Goal: Contribute content: Contribute content

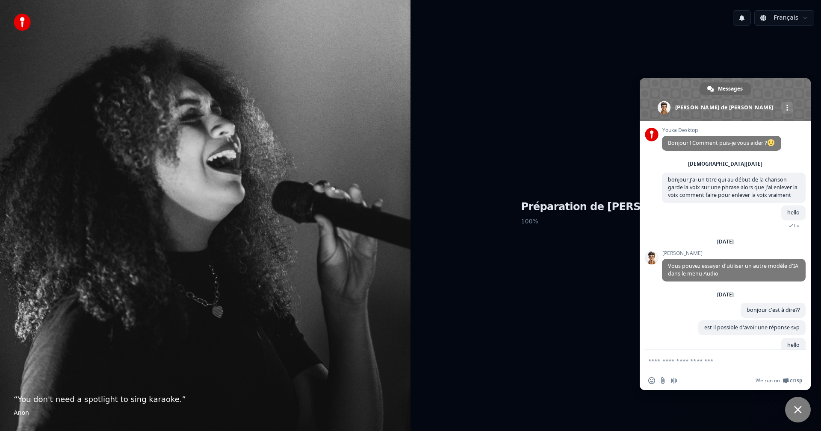
scroll to position [266, 0]
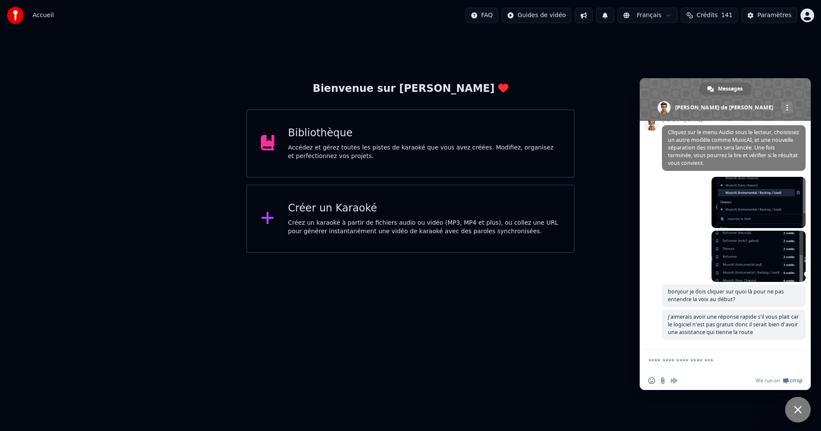
click at [334, 139] on div "Bibliothèque" at bounding box center [424, 134] width 272 height 14
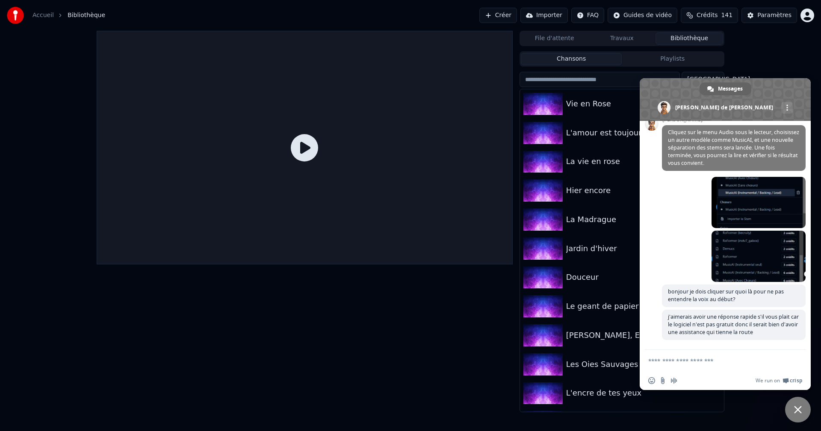
click at [792, 409] on span "Fermer le chat" at bounding box center [798, 410] width 26 height 26
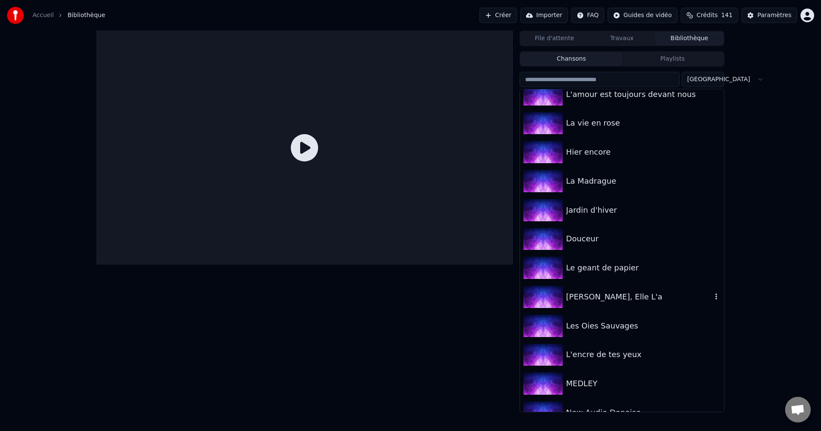
scroll to position [35, 0]
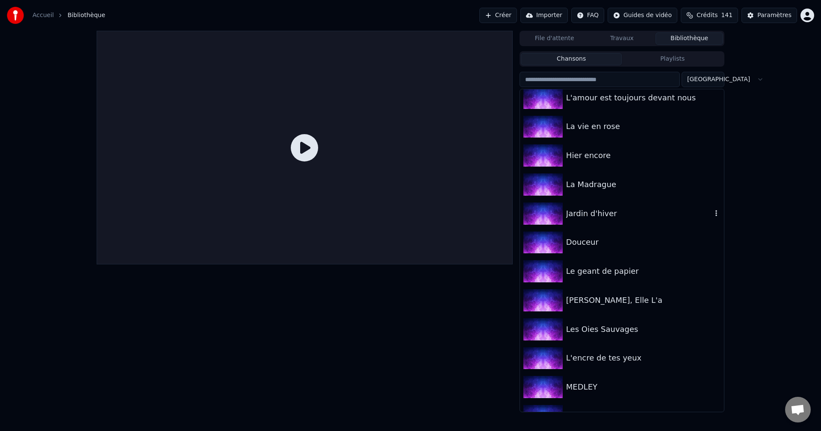
click at [591, 219] on div "Jardin d'hiver" at bounding box center [639, 214] width 146 height 12
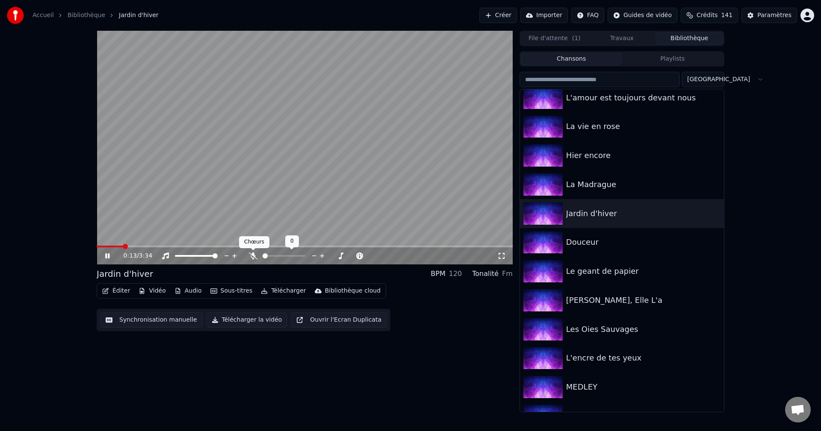
click at [252, 256] on icon at bounding box center [253, 256] width 9 height 7
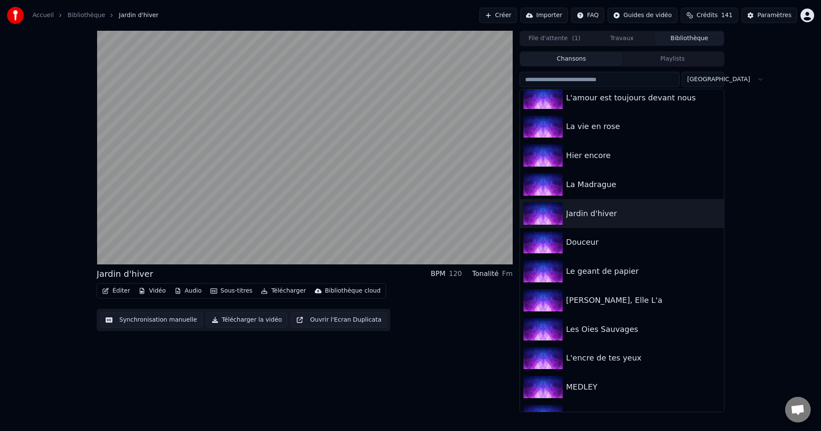
click at [121, 291] on button "Éditer" at bounding box center [116, 291] width 35 height 12
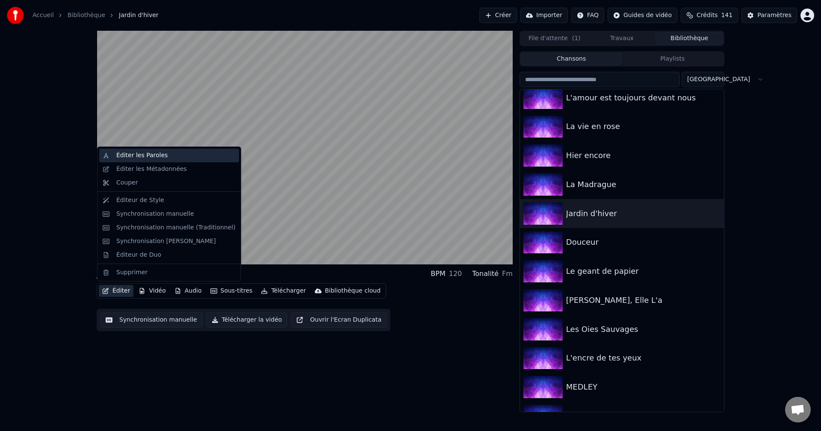
click at [146, 154] on div "Éditer les Paroles" at bounding box center [141, 155] width 51 height 9
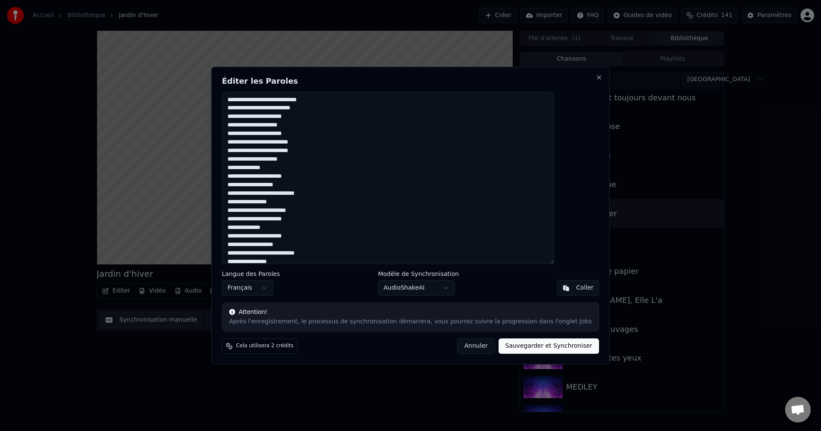
drag, startPoint x: 424, startPoint y: 75, endPoint x: 491, endPoint y: 74, distance: 66.7
click at [491, 74] on div "**********" at bounding box center [410, 216] width 398 height 298
click at [462, 344] on button "Annuler" at bounding box center [476, 345] width 38 height 15
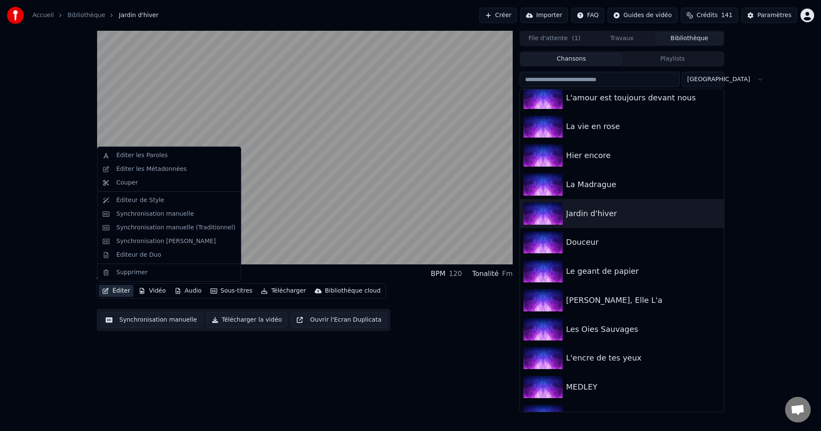
click at [116, 289] on button "Éditer" at bounding box center [116, 291] width 35 height 12
click at [125, 149] on div "Éditer les Paroles" at bounding box center [169, 156] width 140 height 14
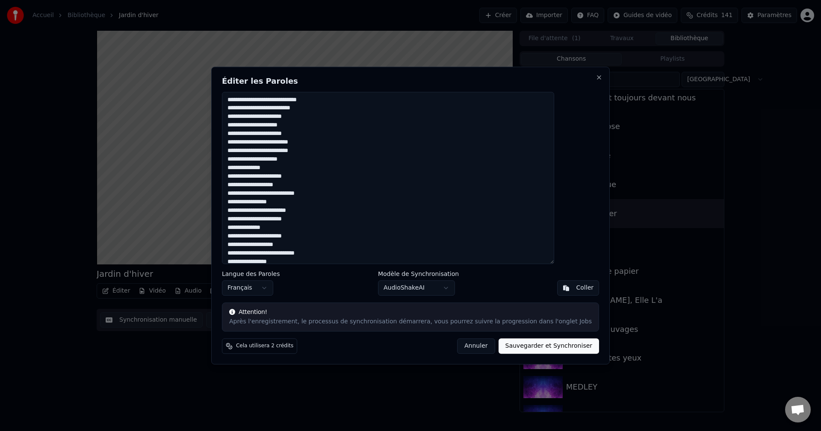
drag, startPoint x: 259, startPoint y: 102, endPoint x: 245, endPoint y: 101, distance: 14.1
click at [245, 101] on textarea "**********" at bounding box center [388, 178] width 332 height 173
click at [462, 350] on button "Annuler" at bounding box center [476, 345] width 38 height 15
type textarea "**********"
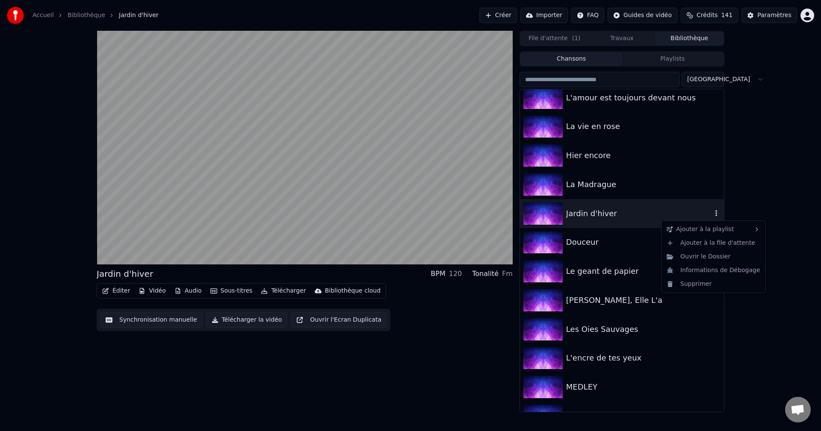
click at [715, 214] on icon "button" at bounding box center [716, 213] width 2 height 6
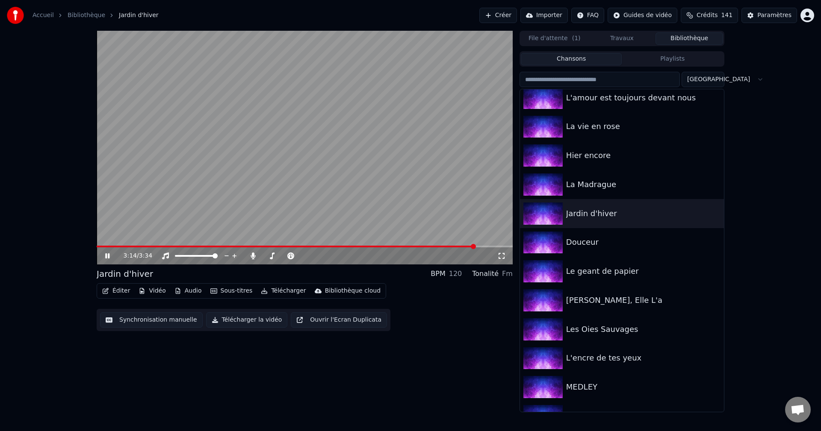
click at [107, 256] on icon at bounding box center [113, 256] width 20 height 7
click at [103, 247] on span at bounding box center [100, 247] width 6 height 2
click at [97, 247] on span at bounding box center [99, 246] width 5 height 5
click at [118, 292] on button "Éditer" at bounding box center [116, 291] width 35 height 12
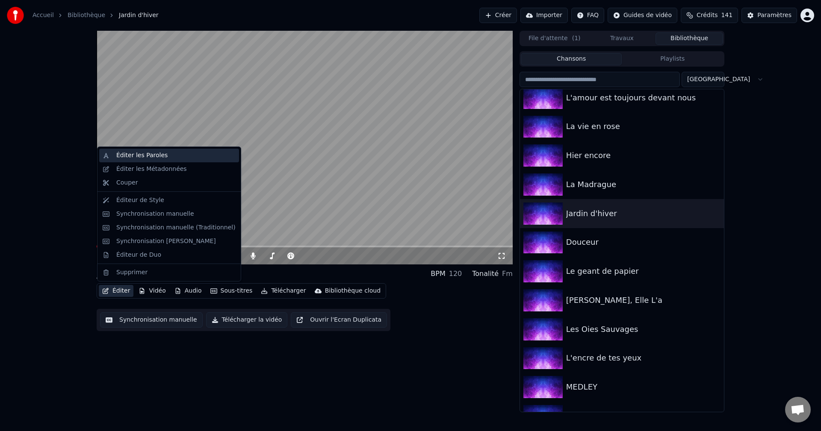
click at [139, 154] on div "Éditer les Paroles" at bounding box center [141, 155] width 51 height 9
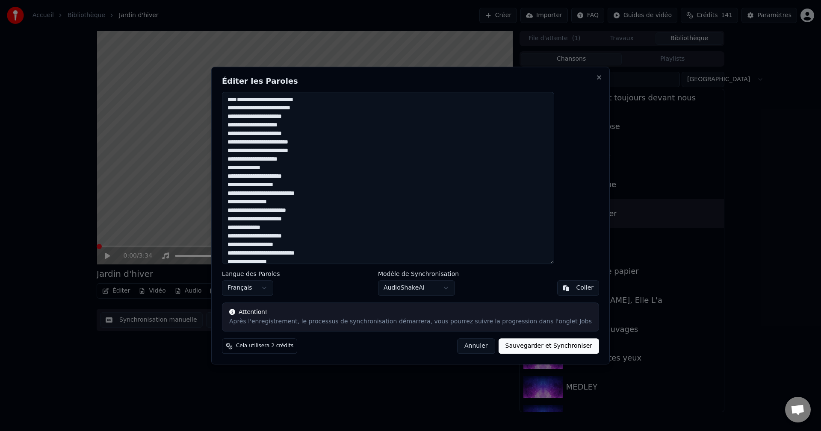
click at [315, 160] on textarea "**********" at bounding box center [388, 178] width 332 height 173
click at [338, 227] on textarea "**********" at bounding box center [388, 178] width 332 height 173
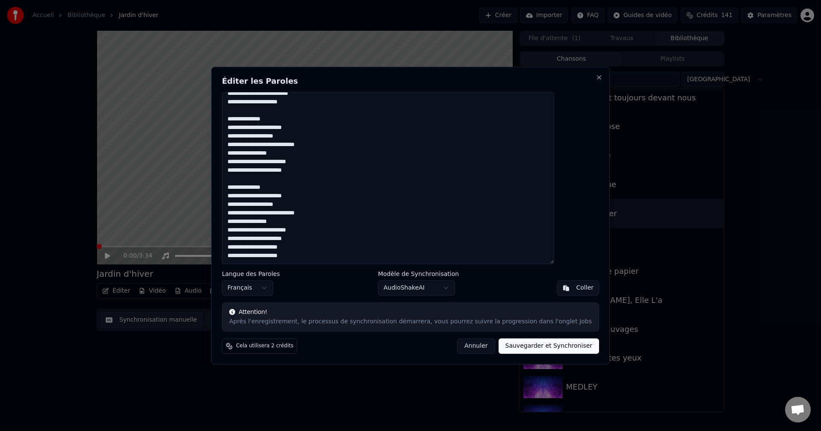
click at [523, 347] on button "Sauvegarder et Synchroniser" at bounding box center [548, 345] width 101 height 15
type textarea "**********"
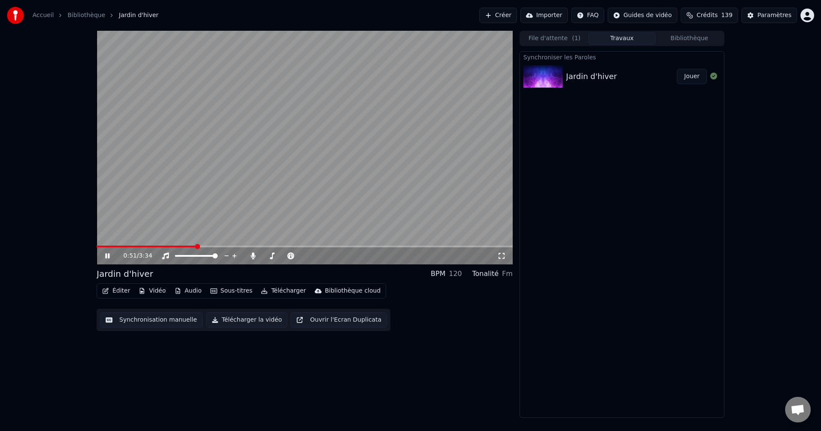
click at [694, 77] on button "Jouer" at bounding box center [692, 76] width 30 height 15
click at [109, 256] on icon at bounding box center [107, 255] width 4 height 5
click at [117, 293] on button "Éditer" at bounding box center [116, 291] width 35 height 12
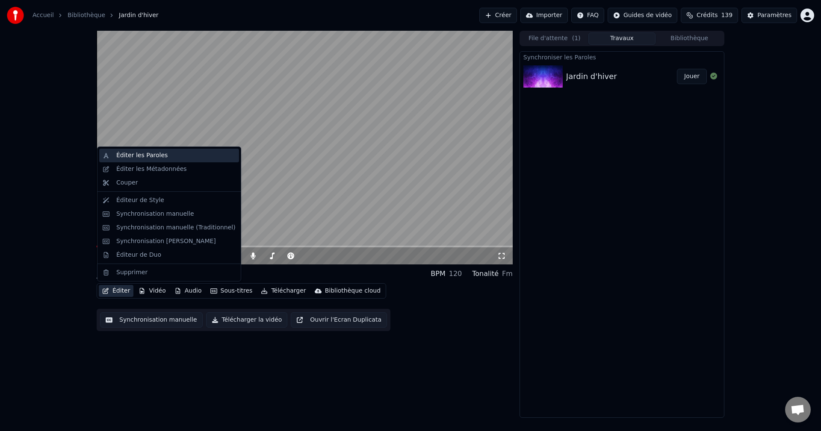
click at [154, 153] on div "Éditer les Paroles" at bounding box center [141, 155] width 51 height 9
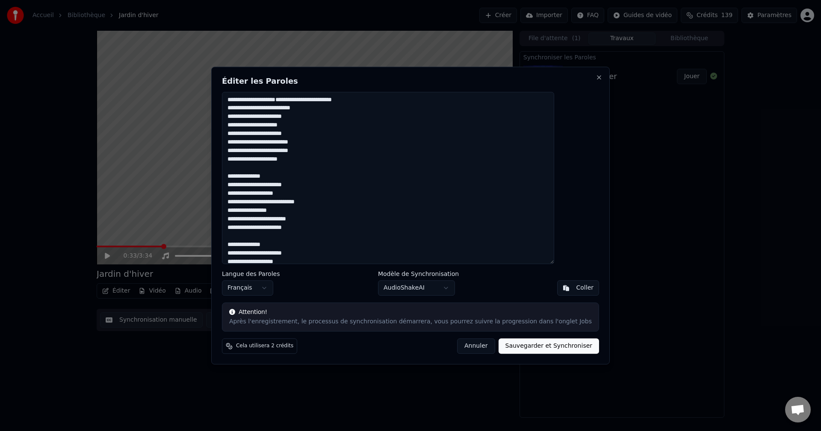
click at [445, 287] on body "Accueil Bibliothèque Jardin d'hiver Créer Importer FAQ Guides de vidéo Crédits …" at bounding box center [410, 215] width 821 height 431
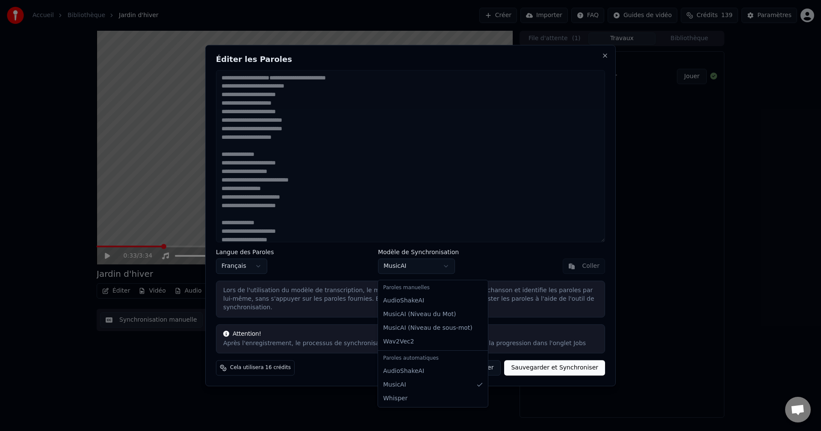
click at [425, 269] on body "Accueil Bibliothèque Jardin d'hiver Créer Importer FAQ Guides de vidéo Crédits …" at bounding box center [410, 215] width 821 height 431
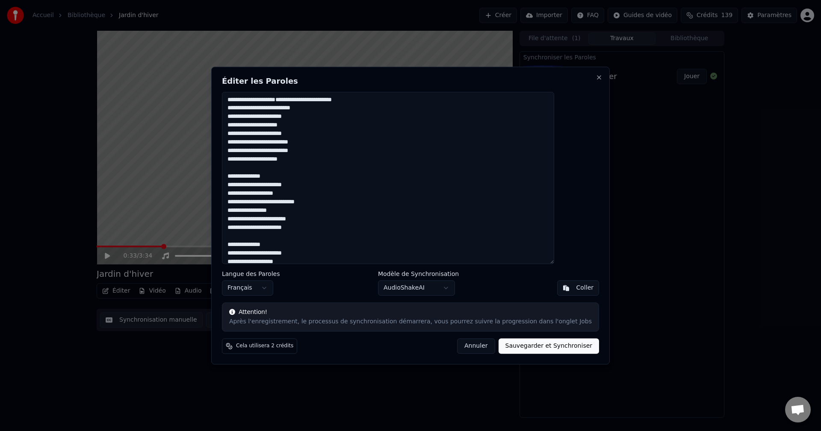
click at [525, 345] on button "Sauvegarder et Synchroniser" at bounding box center [548, 345] width 101 height 15
type textarea "**********"
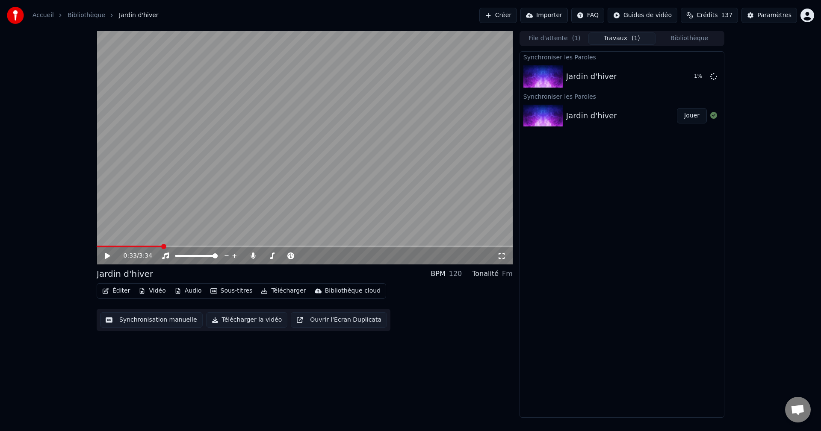
click at [803, 412] on span "Ouvrir le chat" at bounding box center [797, 411] width 14 height 12
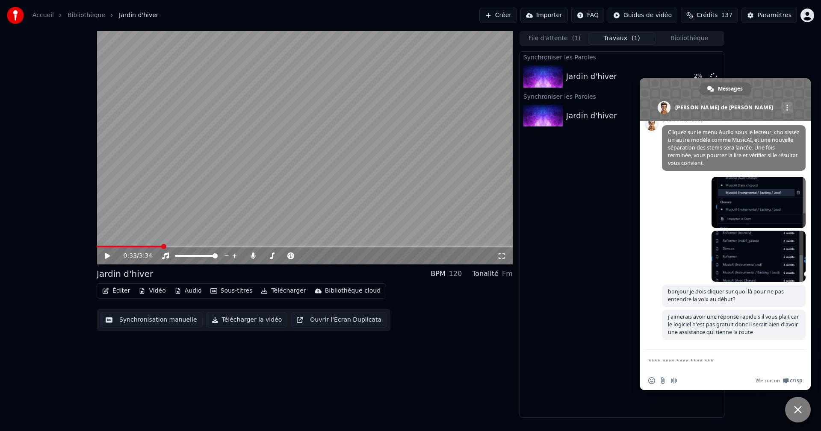
click at [795, 408] on span "Fermer le chat" at bounding box center [798, 410] width 8 height 8
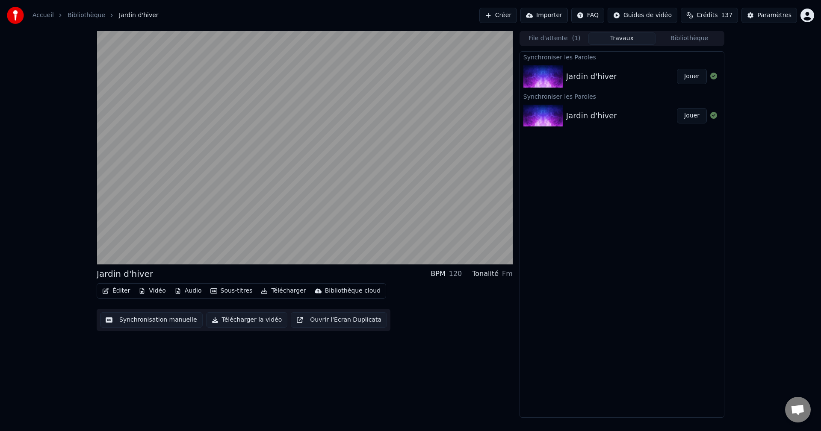
click at [689, 77] on button "Jouer" at bounding box center [692, 76] width 30 height 15
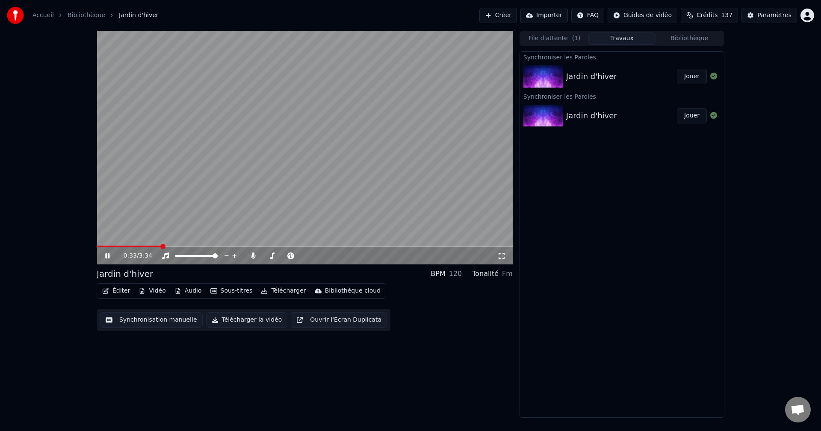
click at [110, 254] on icon at bounding box center [113, 256] width 20 height 7
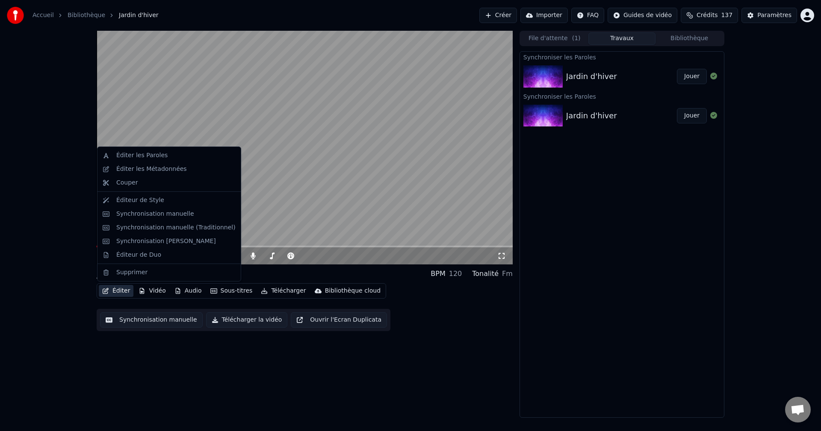
click at [117, 292] on button "Éditer" at bounding box center [116, 291] width 35 height 12
click at [147, 153] on div "Éditer les Paroles" at bounding box center [141, 155] width 51 height 9
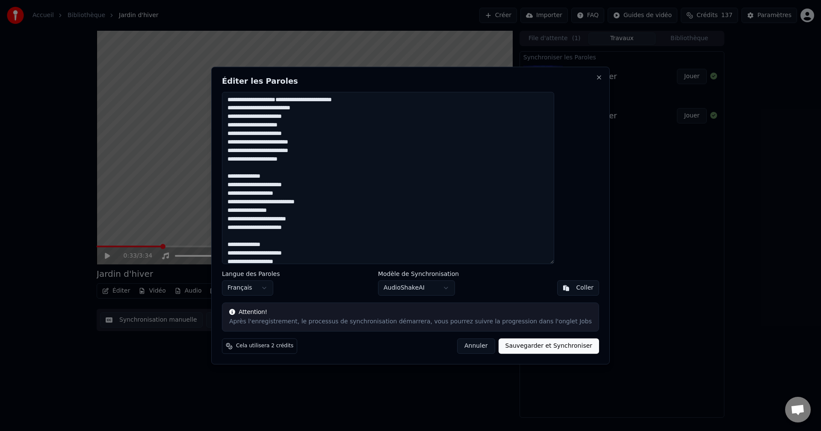
click at [254, 252] on textarea "**********" at bounding box center [388, 178] width 332 height 173
type textarea "**********"
click at [515, 348] on button "Sauvegarder et Synchroniser" at bounding box center [548, 345] width 101 height 15
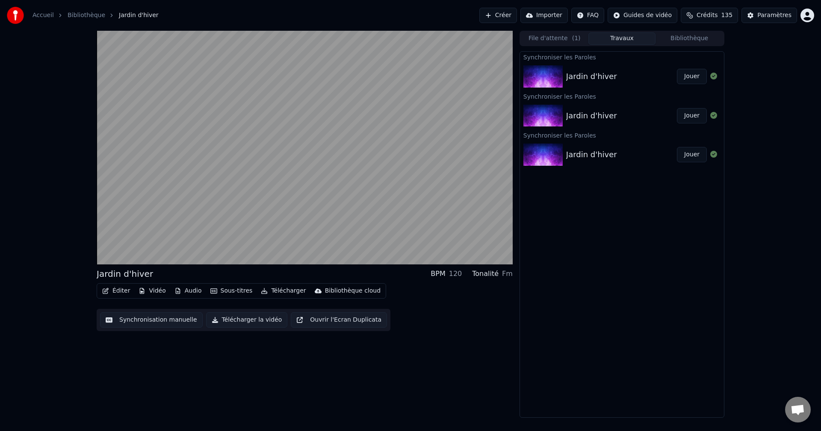
click at [695, 73] on button "Jouer" at bounding box center [692, 76] width 30 height 15
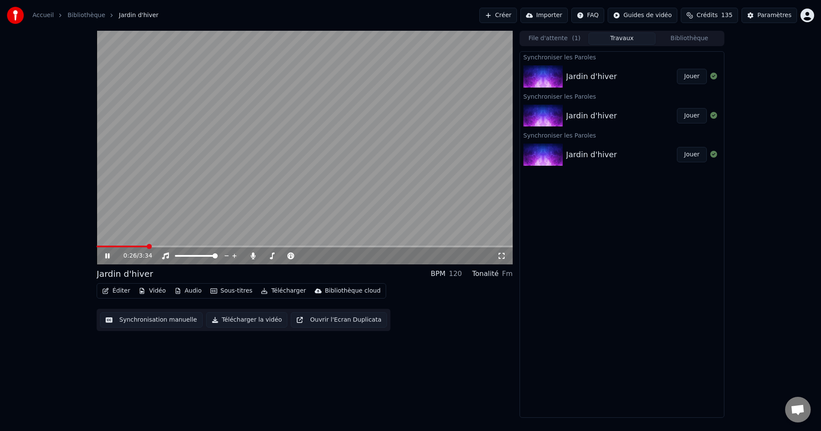
click at [109, 254] on icon at bounding box center [107, 255] width 4 height 5
click at [115, 291] on button "Éditer" at bounding box center [116, 291] width 35 height 12
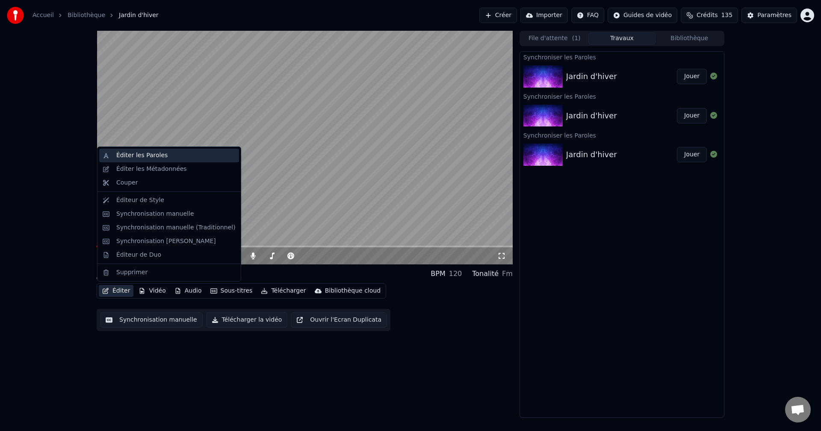
click at [137, 153] on div "Éditer les Paroles" at bounding box center [141, 155] width 51 height 9
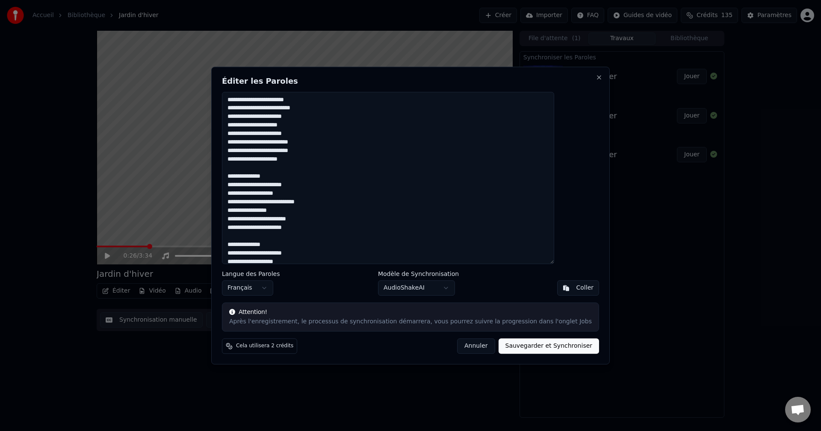
click at [425, 287] on body "Accueil Bibliothèque Jardin d'hiver Créer Importer FAQ Guides de vidéo Crédits …" at bounding box center [410, 215] width 821 height 431
click at [529, 344] on button "Sauvegarder et Synchroniser" at bounding box center [548, 345] width 101 height 15
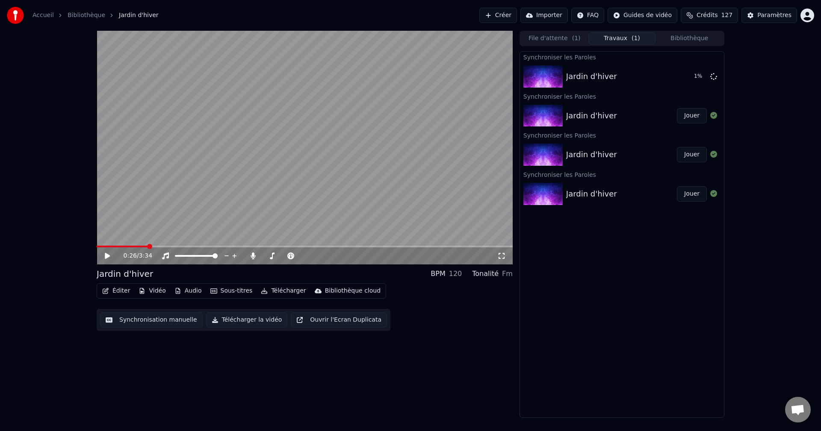
click at [795, 413] on span "Ouvrir le chat" at bounding box center [797, 411] width 14 height 12
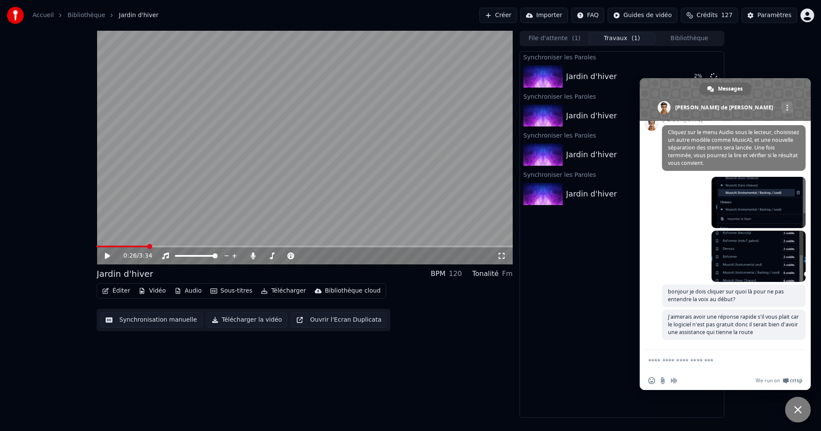
click at [761, 55] on div "0:26 / 3:34 Jardin d'hiver BPM 120 Tonalité Fm Éditer Vidéo Audio Sous-titres T…" at bounding box center [410, 224] width 821 height 387
click at [786, 109] on span "Autres canaux" at bounding box center [787, 108] width 2 height 6
click at [797, 410] on span "Fermer le chat" at bounding box center [798, 410] width 8 height 8
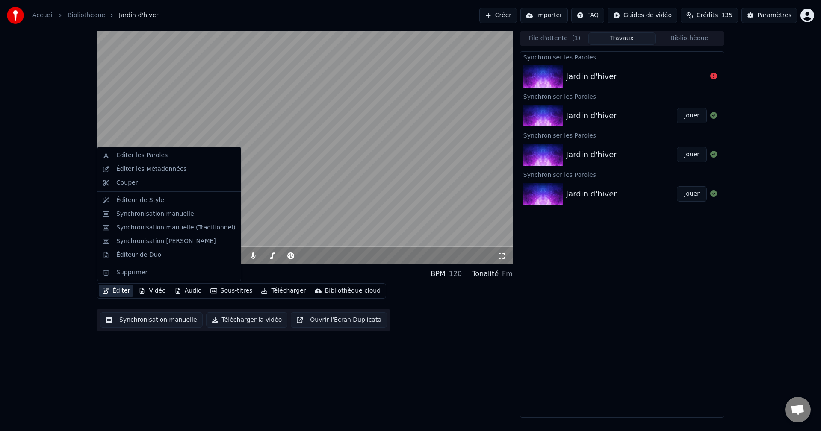
click at [118, 289] on button "Éditer" at bounding box center [116, 291] width 35 height 12
click at [131, 153] on div "Éditer les Paroles" at bounding box center [141, 155] width 51 height 9
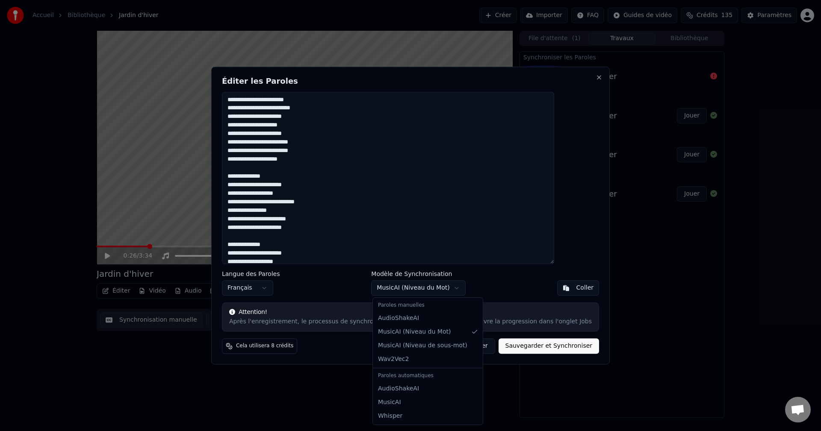
click at [422, 285] on body "Accueil Bibliothèque Jardin d'hiver Créer Importer FAQ Guides de vidéo Crédits …" at bounding box center [410, 215] width 821 height 431
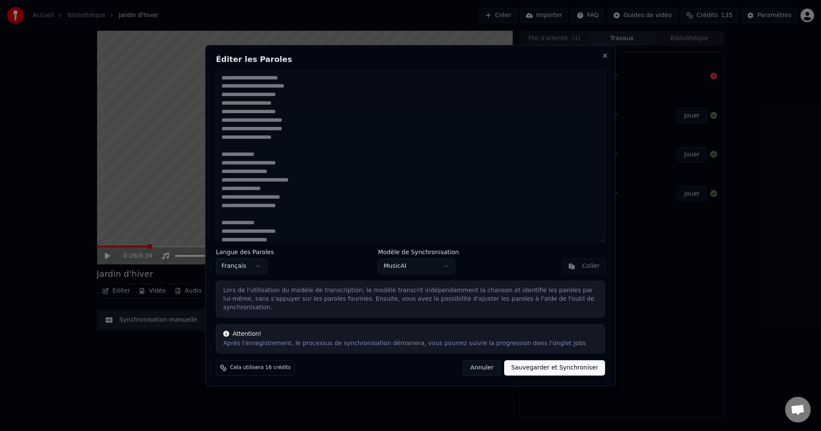
click at [550, 361] on button "Sauvegarder et Synchroniser" at bounding box center [554, 367] width 101 height 15
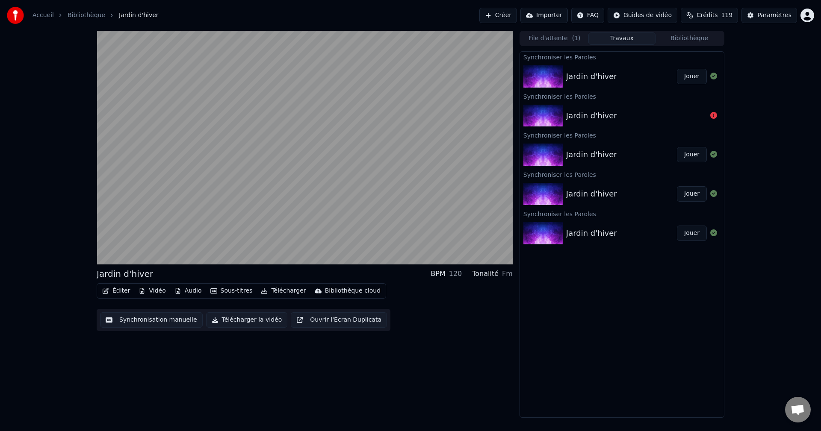
click at [694, 76] on button "Jouer" at bounding box center [692, 76] width 30 height 15
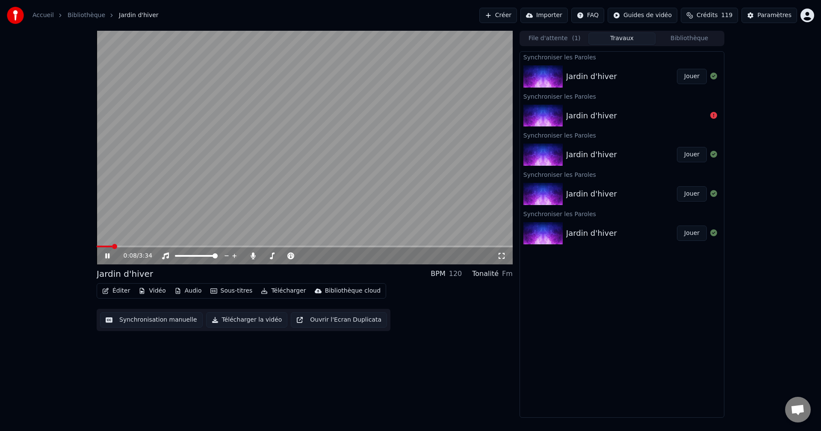
click at [112, 246] on span at bounding box center [305, 247] width 416 height 2
click at [129, 246] on span at bounding box center [305, 247] width 416 height 2
click at [141, 246] on span at bounding box center [305, 247] width 416 height 2
click at [151, 247] on span at bounding box center [305, 247] width 416 height 2
click at [114, 246] on span at bounding box center [106, 247] width 18 height 2
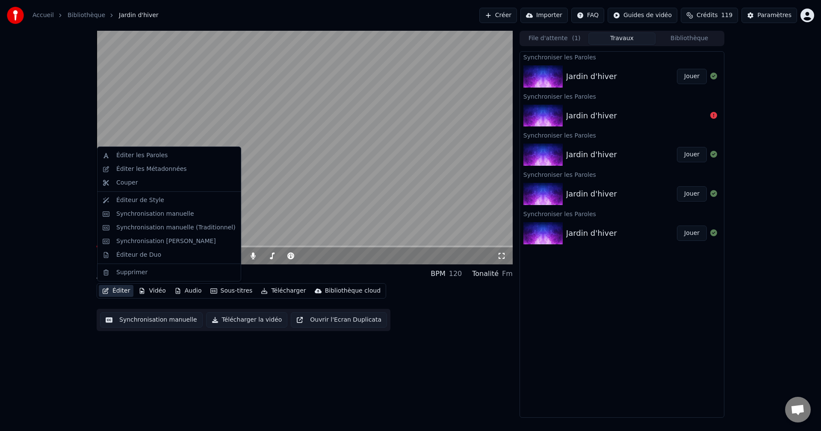
click at [115, 291] on button "Éditer" at bounding box center [116, 291] width 35 height 12
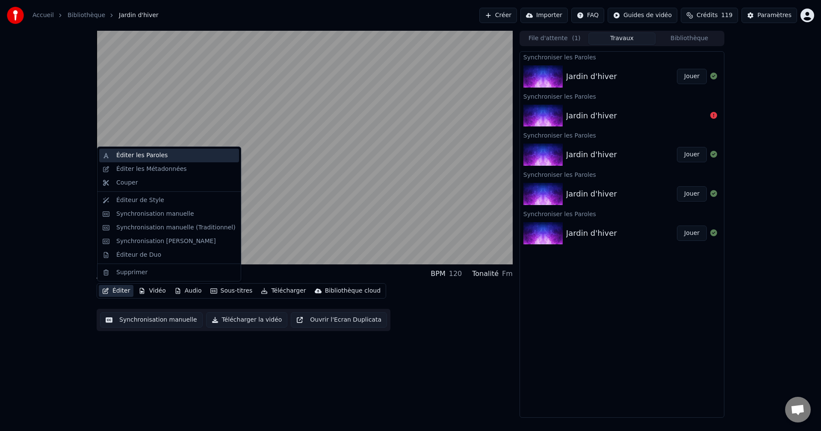
click at [139, 153] on div "Éditer les Paroles" at bounding box center [141, 155] width 51 height 9
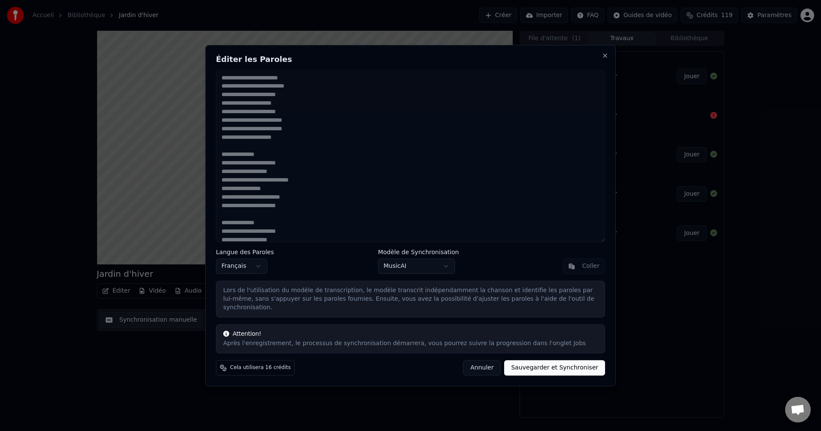
click at [498, 366] on button "Annuler" at bounding box center [482, 367] width 38 height 15
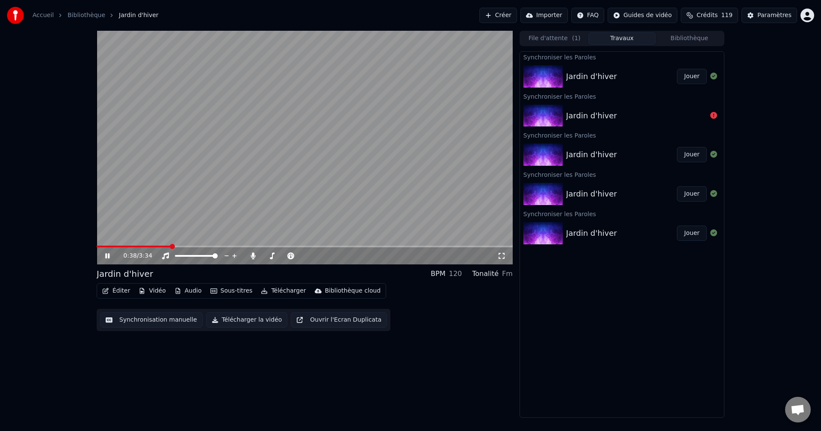
click at [108, 253] on icon at bounding box center [113, 256] width 20 height 7
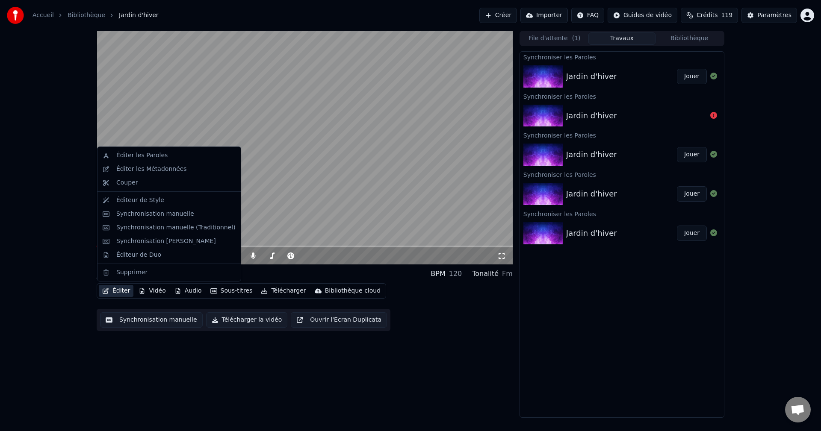
click at [118, 291] on button "Éditer" at bounding box center [116, 291] width 35 height 12
click at [136, 153] on div "Éditer les Paroles" at bounding box center [141, 155] width 51 height 9
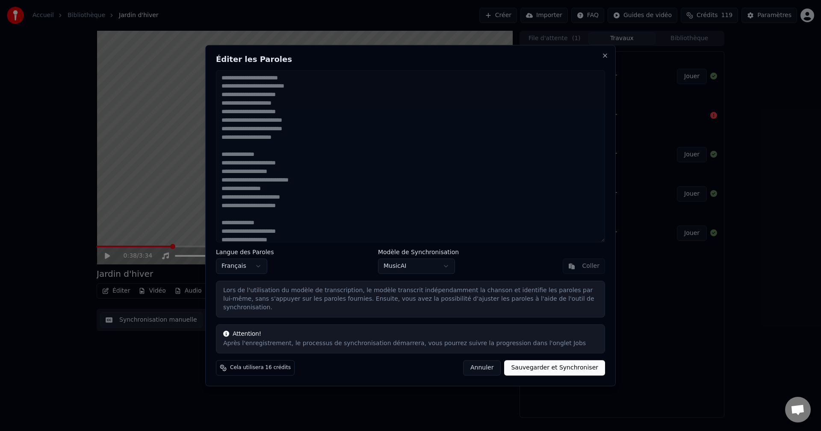
click at [409, 271] on body "Accueil Bibliothèque Jardin d'hiver Créer Importer FAQ Guides de vidéo Crédits …" at bounding box center [410, 215] width 821 height 431
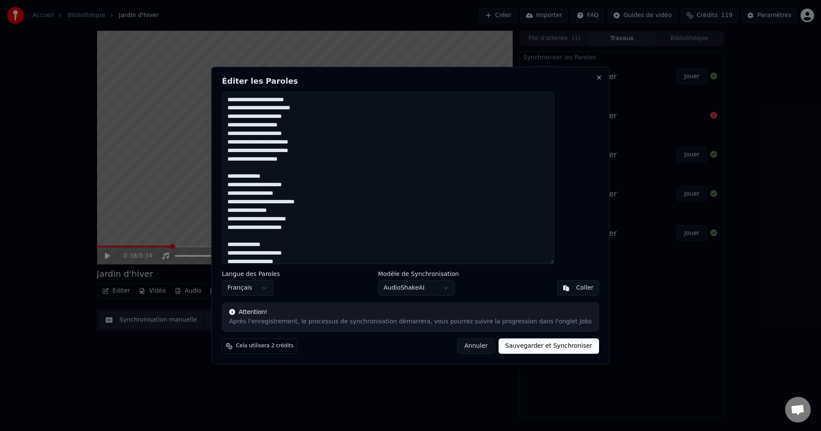
click at [468, 346] on button "Annuler" at bounding box center [476, 345] width 38 height 15
